Goal: Transaction & Acquisition: Purchase product/service

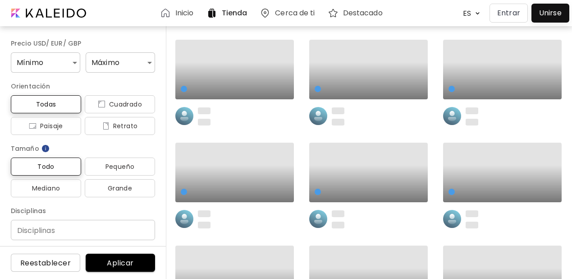
click at [511, 16] on p "Entrar" at bounding box center [508, 13] width 23 height 11
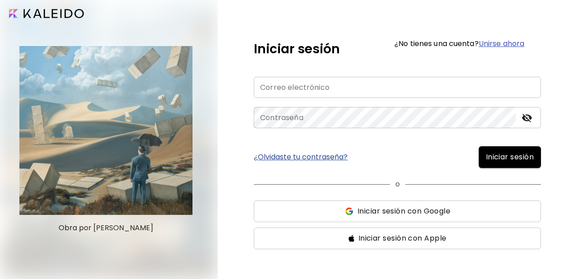
type input "**********"
click at [503, 160] on span "Iniciar sesión" at bounding box center [510, 156] width 48 height 11
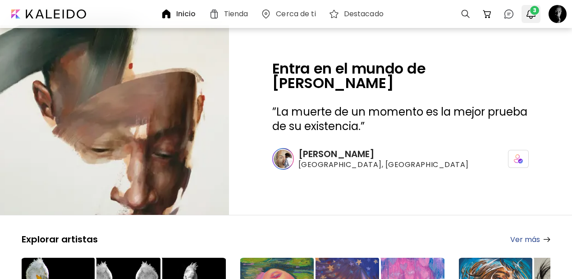
click at [532, 13] on span "3" at bounding box center [534, 10] width 9 height 9
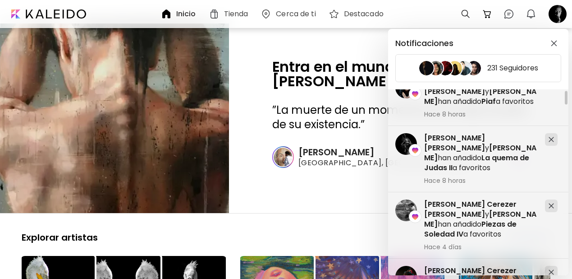
scroll to position [20, 0]
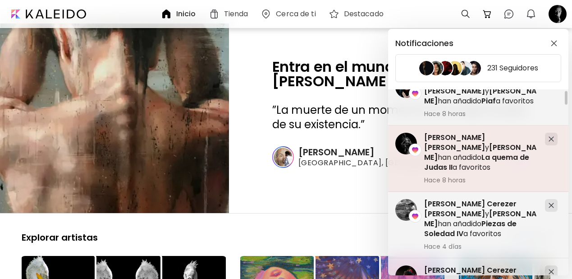
click at [479, 150] on span "[PERSON_NAME]" at bounding box center [480, 152] width 112 height 20
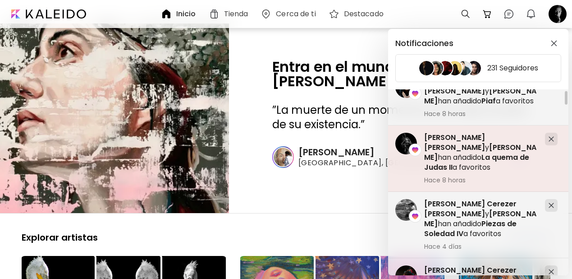
scroll to position [0, 0]
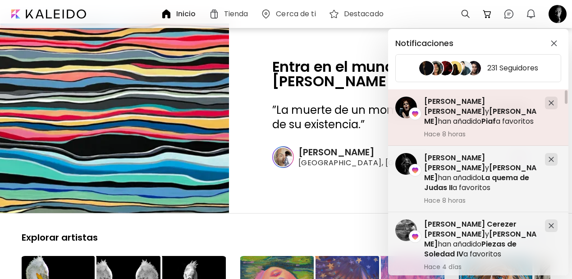
click at [470, 123] on h5 "[PERSON_NAME] [PERSON_NAME] y [PERSON_NAME] han añadido Piaf a favoritos" at bounding box center [481, 111] width 114 height 30
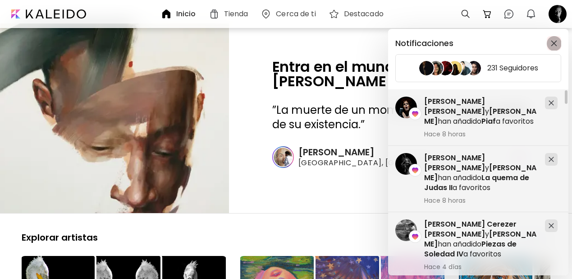
click at [555, 42] on img "button" at bounding box center [554, 43] width 6 height 6
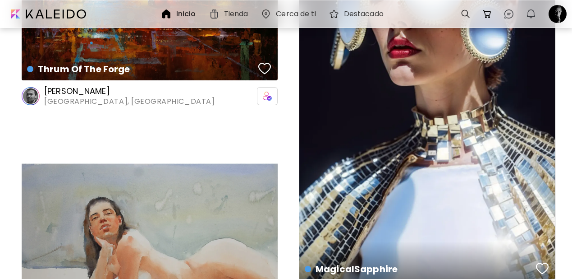
scroll to position [694, 0]
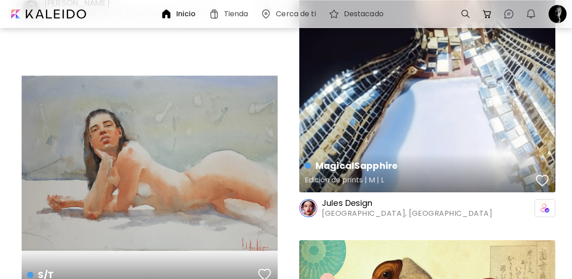
click at [542, 174] on div "button" at bounding box center [542, 181] width 13 height 14
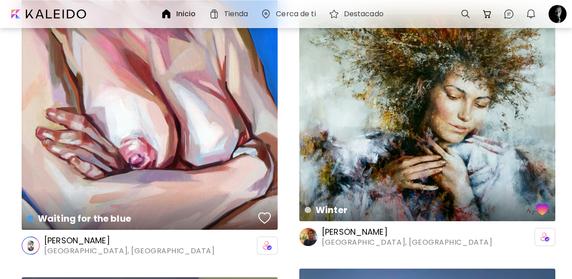
scroll to position [1506, 0]
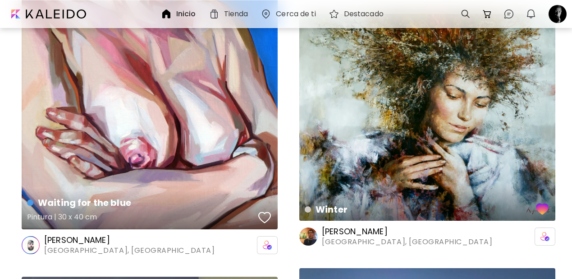
click at [261, 210] on div "button" at bounding box center [264, 217] width 13 height 14
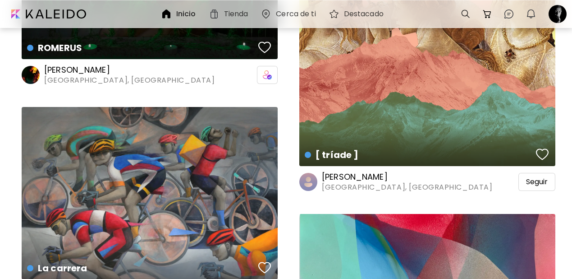
scroll to position [2557, 0]
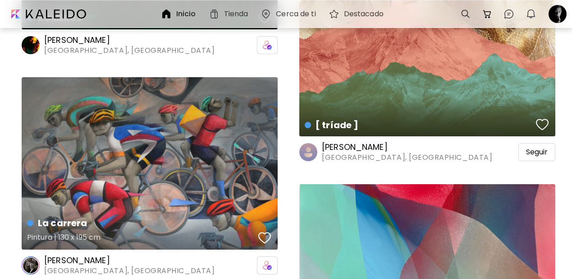
click at [263, 231] on div "button" at bounding box center [264, 238] width 13 height 14
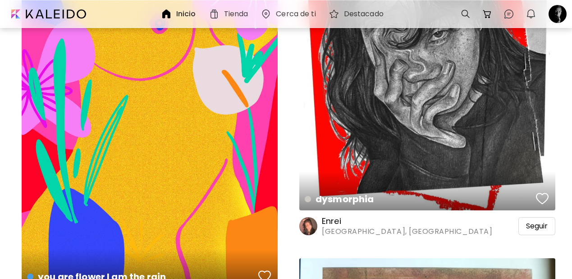
scroll to position [6783, 0]
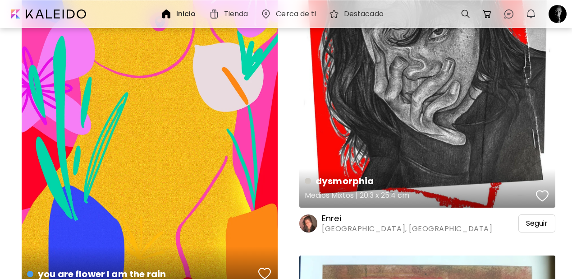
click at [542, 189] on div "button" at bounding box center [542, 196] width 13 height 14
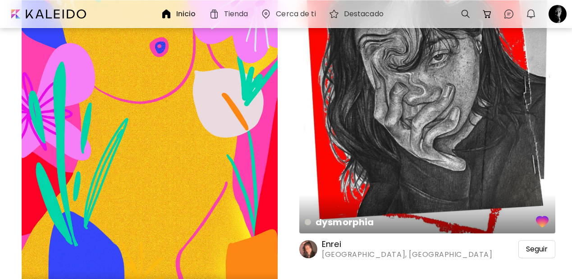
scroll to position [6836, 0]
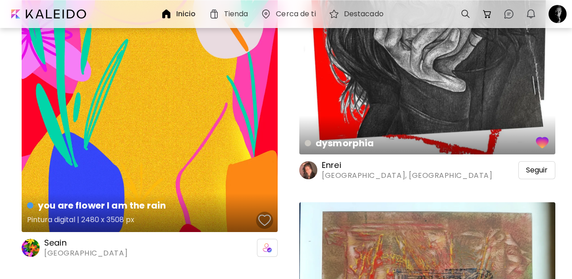
click at [267, 213] on div "button" at bounding box center [264, 220] width 13 height 14
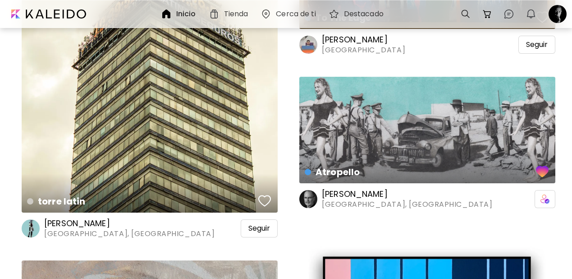
scroll to position [7911, 0]
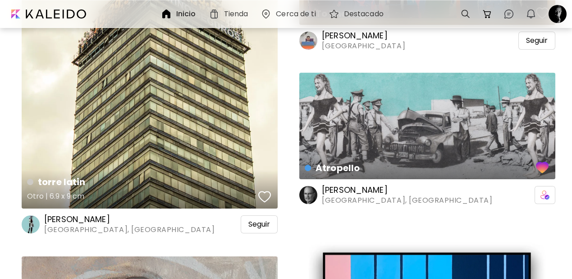
click at [263, 190] on div "button" at bounding box center [264, 197] width 13 height 14
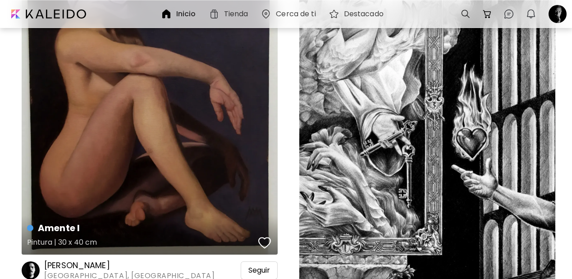
scroll to position [9305, 0]
click at [267, 235] on div "button" at bounding box center [264, 242] width 13 height 14
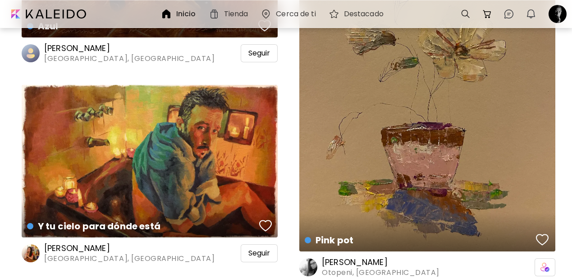
scroll to position [11161, 0]
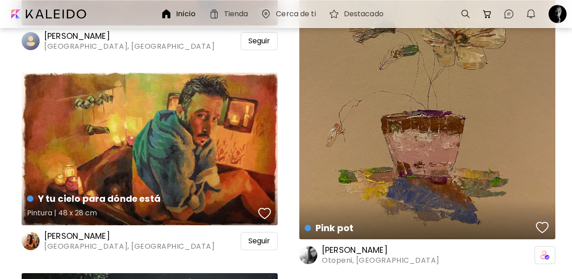
click at [265, 206] on div "button" at bounding box center [264, 213] width 13 height 14
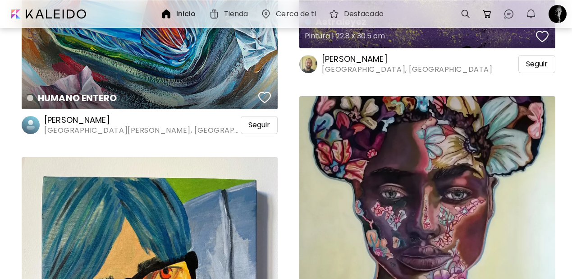
scroll to position [12932, 0]
